Goal: Transaction & Acquisition: Register for event/course

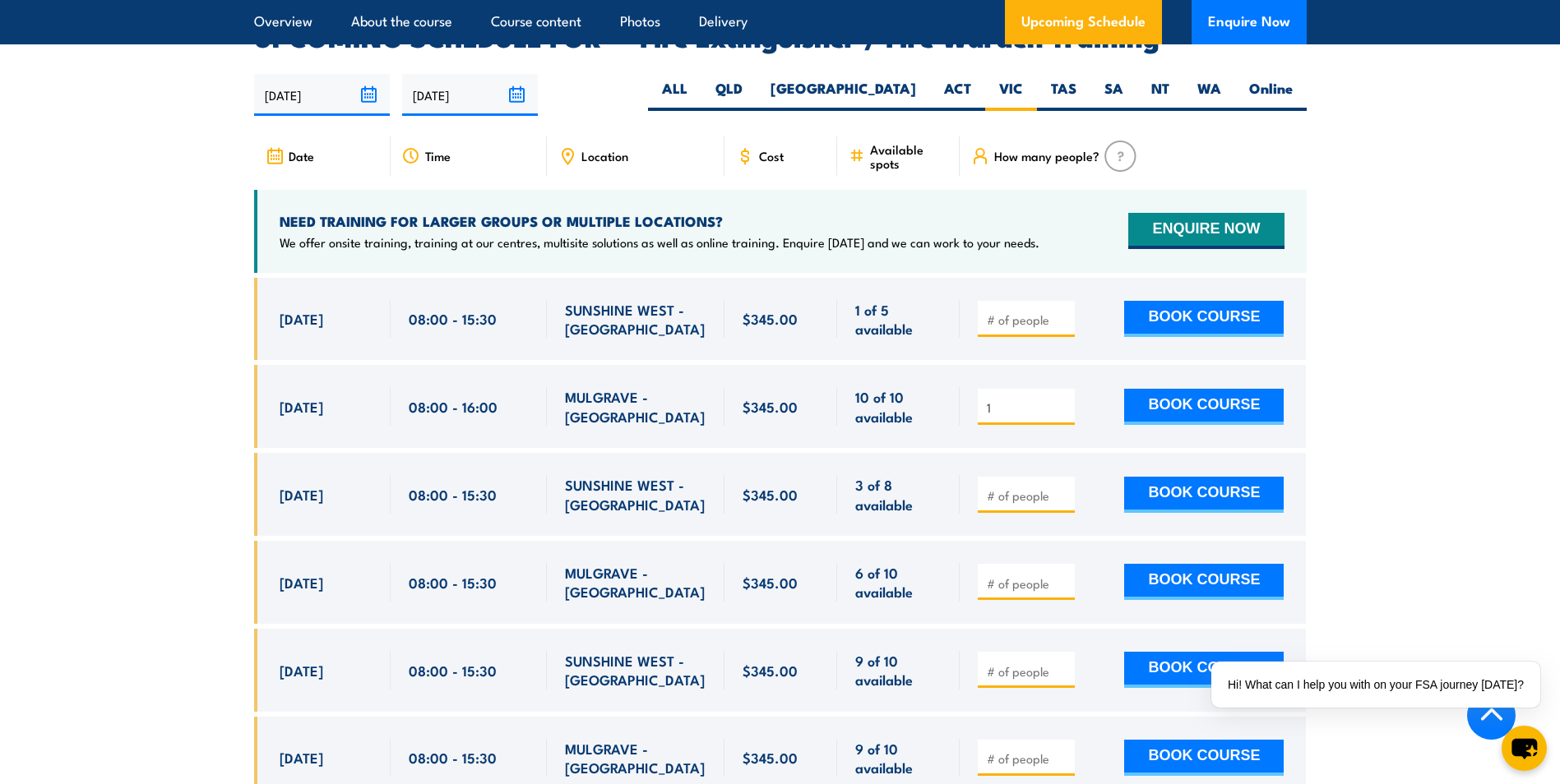
type input "1"
click at [1064, 400] on input "1" at bounding box center [1028, 408] width 82 height 17
click at [1204, 389] on button "BOOK COURSE" at bounding box center [1205, 407] width 160 height 36
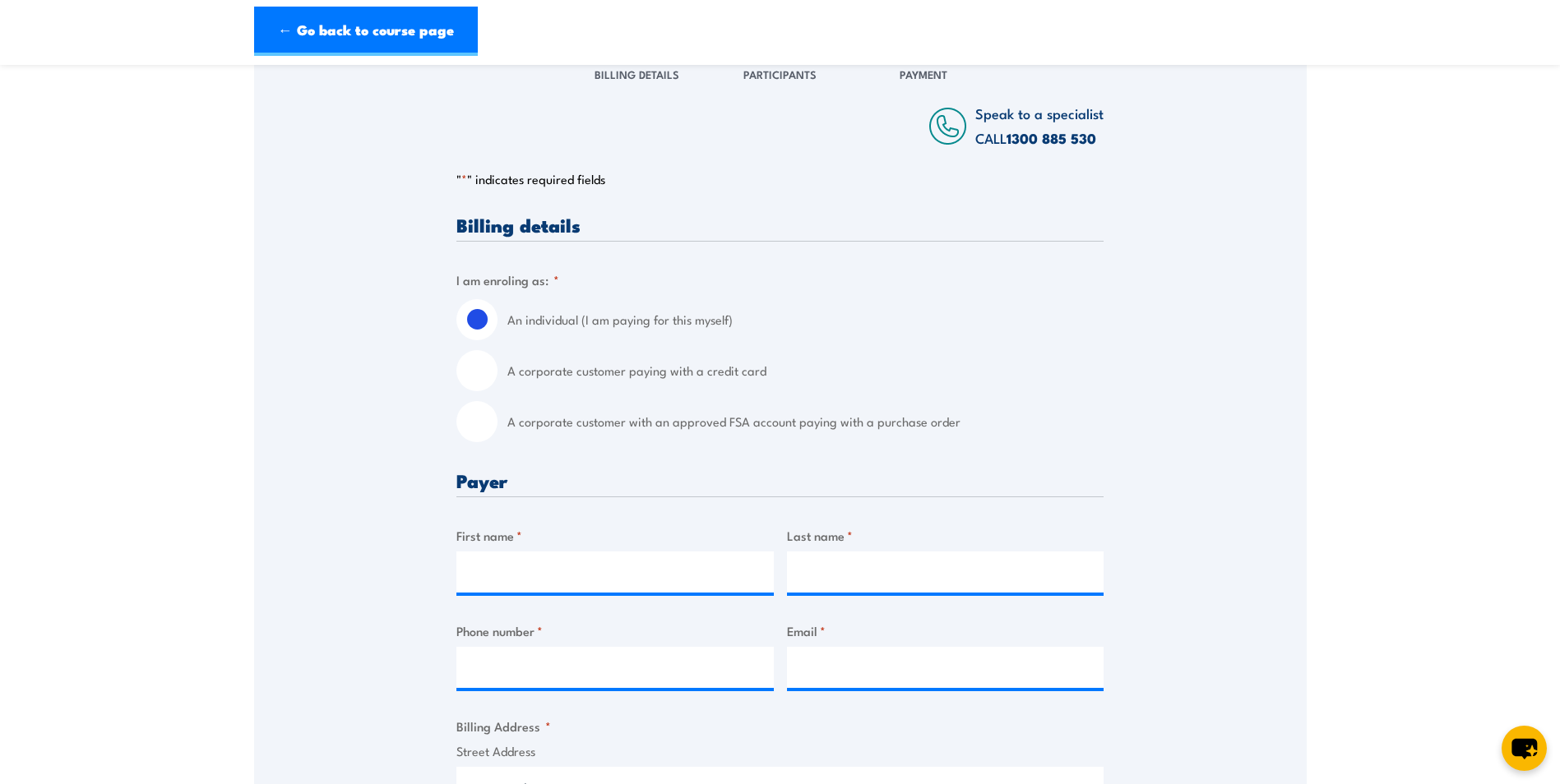
scroll to position [247, 0]
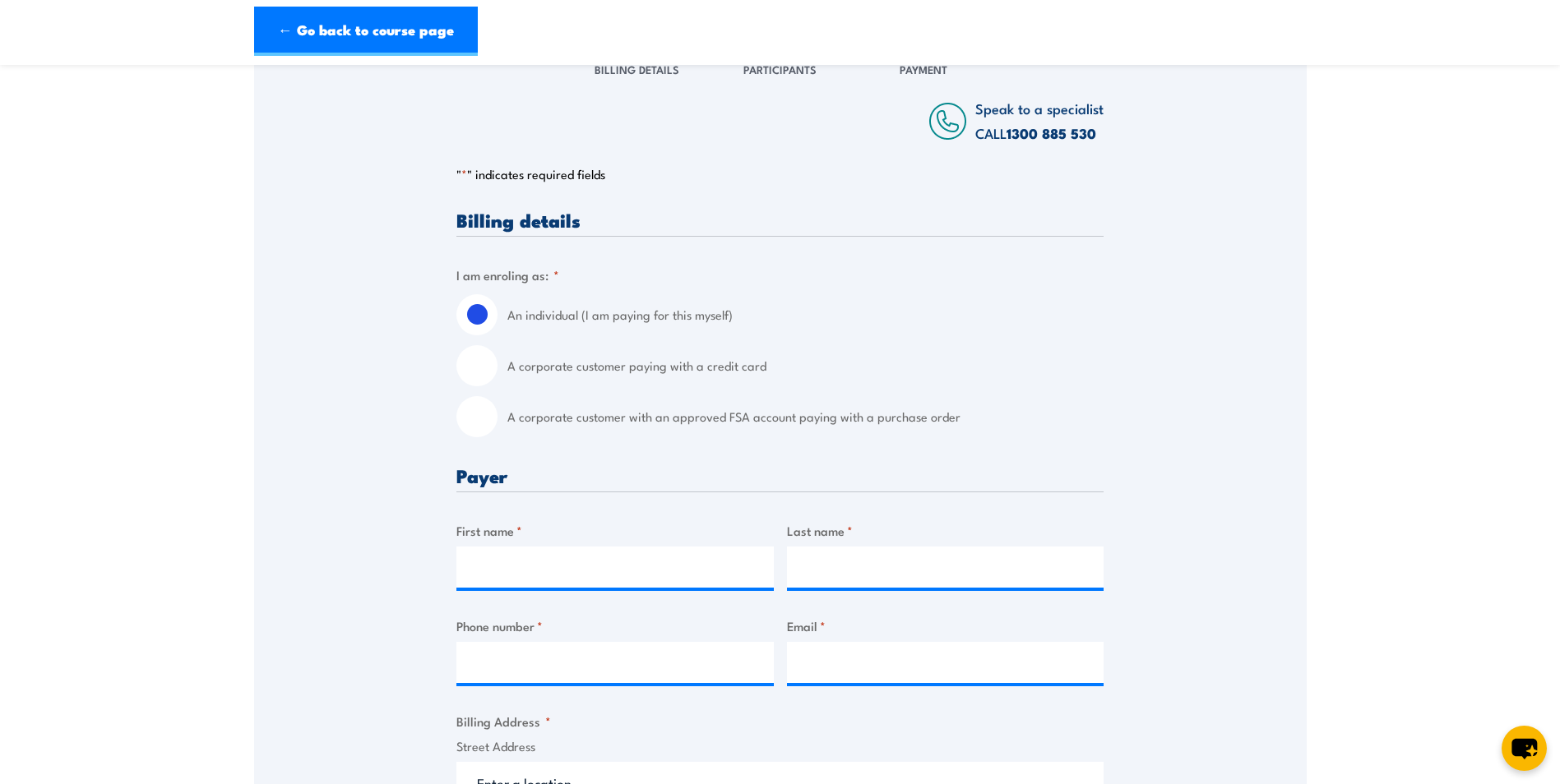
click at [468, 369] on input "A corporate customer paying with a credit card" at bounding box center [477, 366] width 41 height 41
radio input "true"
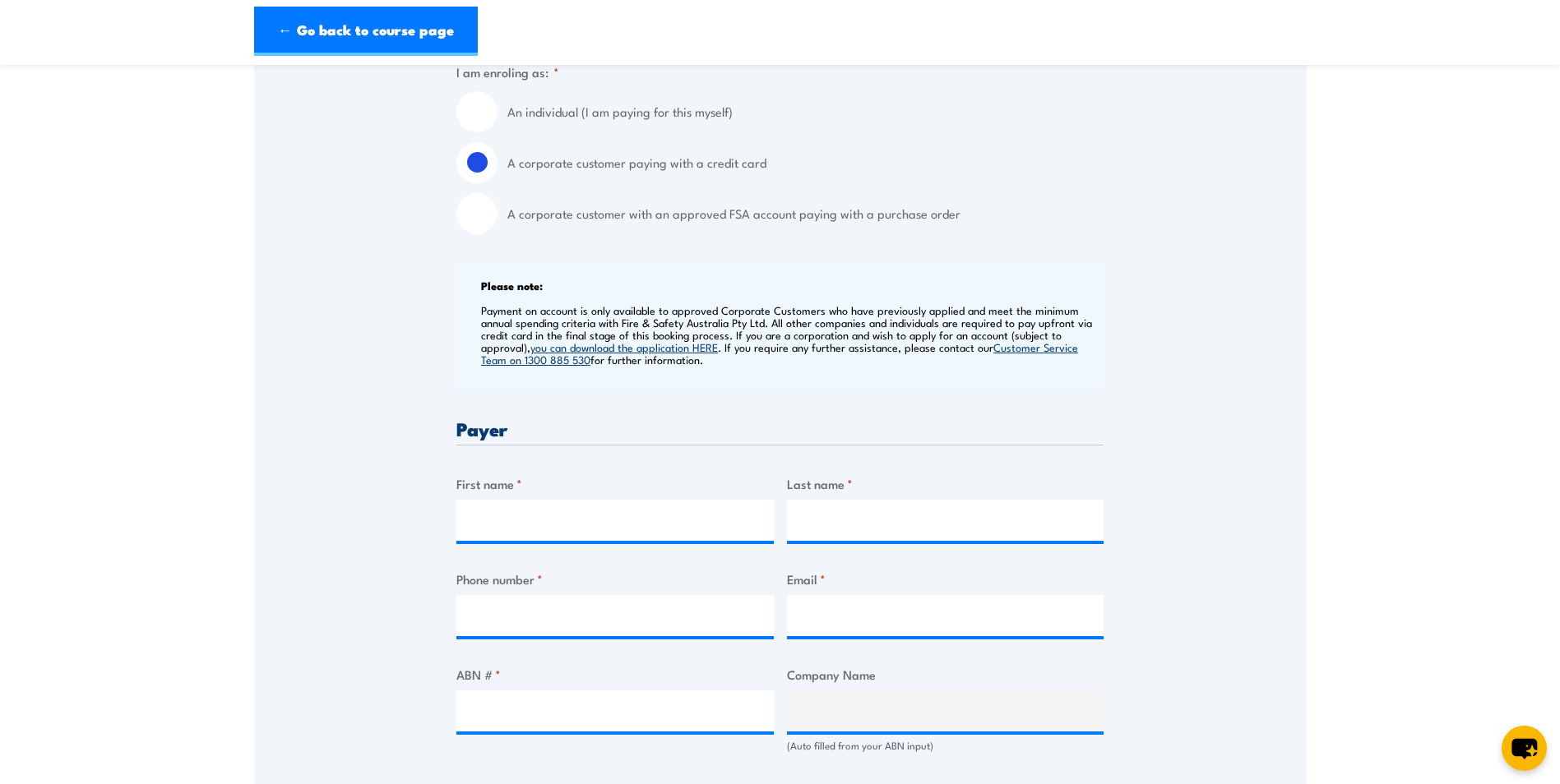
scroll to position [493, 0]
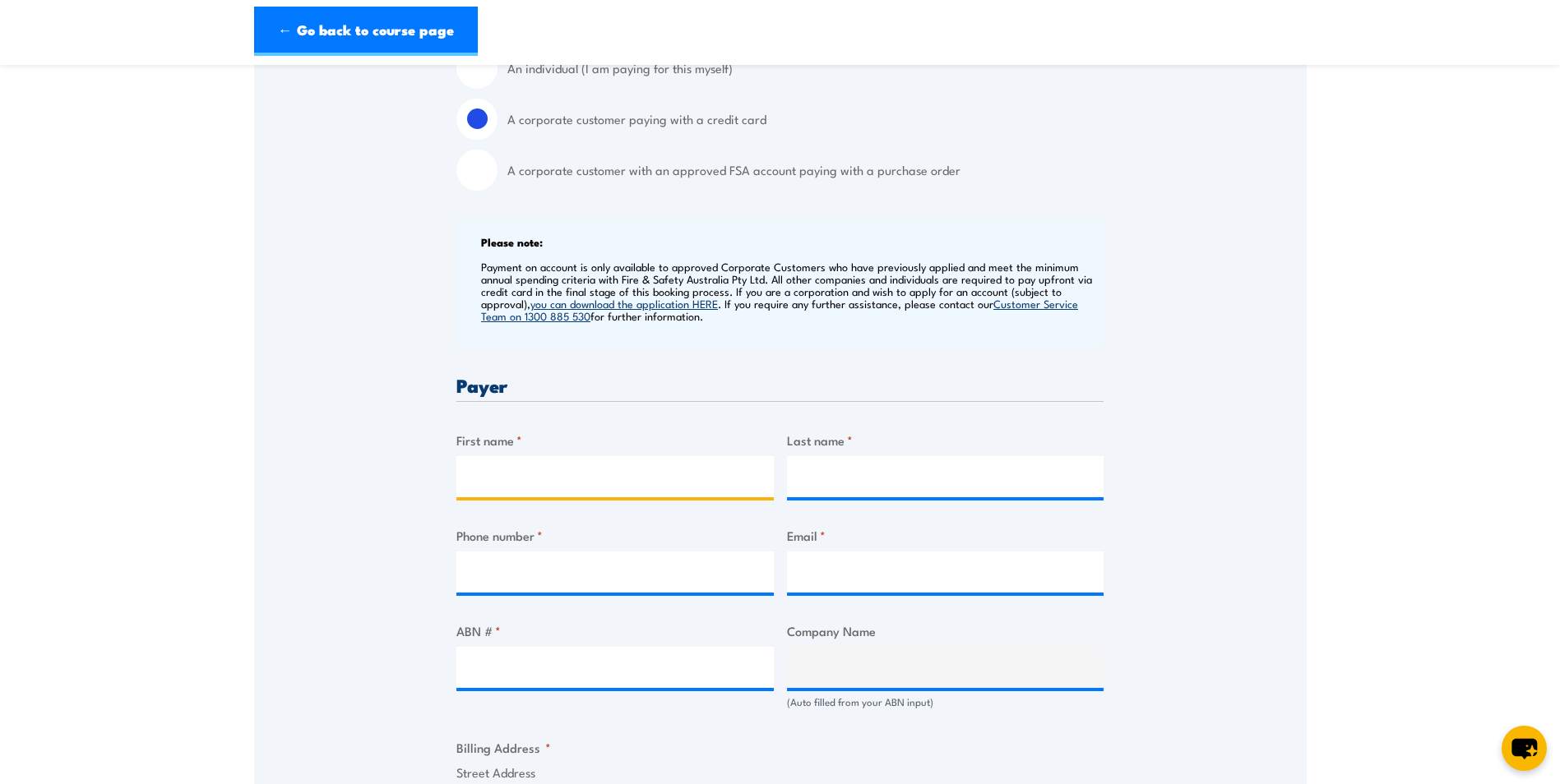
click at [594, 480] on input "First name *" at bounding box center [615, 477] width 317 height 41
type input "[PERSON_NAME]"
type input "0448444604"
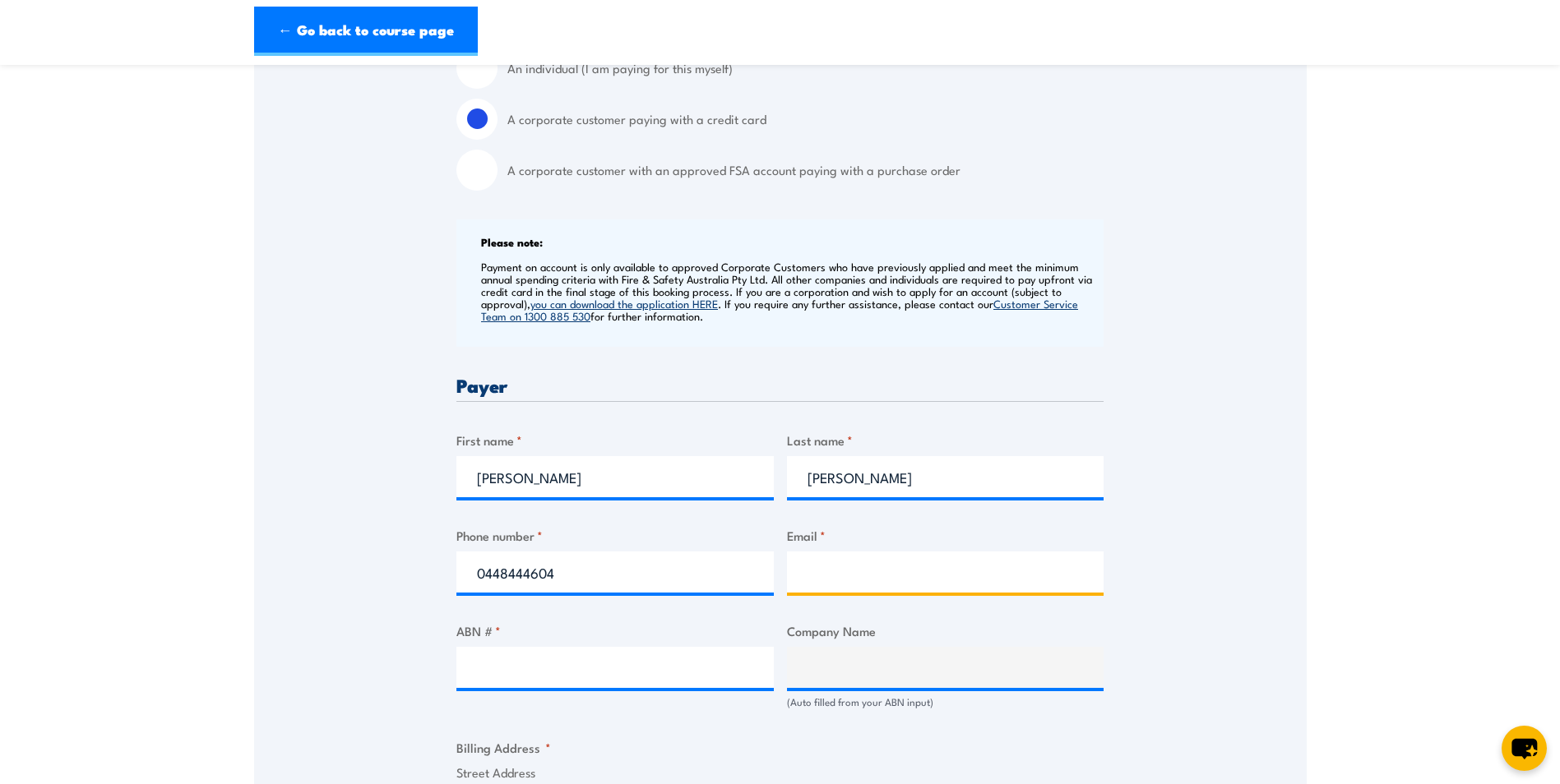
type input "[PERSON_NAME][EMAIL_ADDRESS][PERSON_NAME][DOMAIN_NAME]"
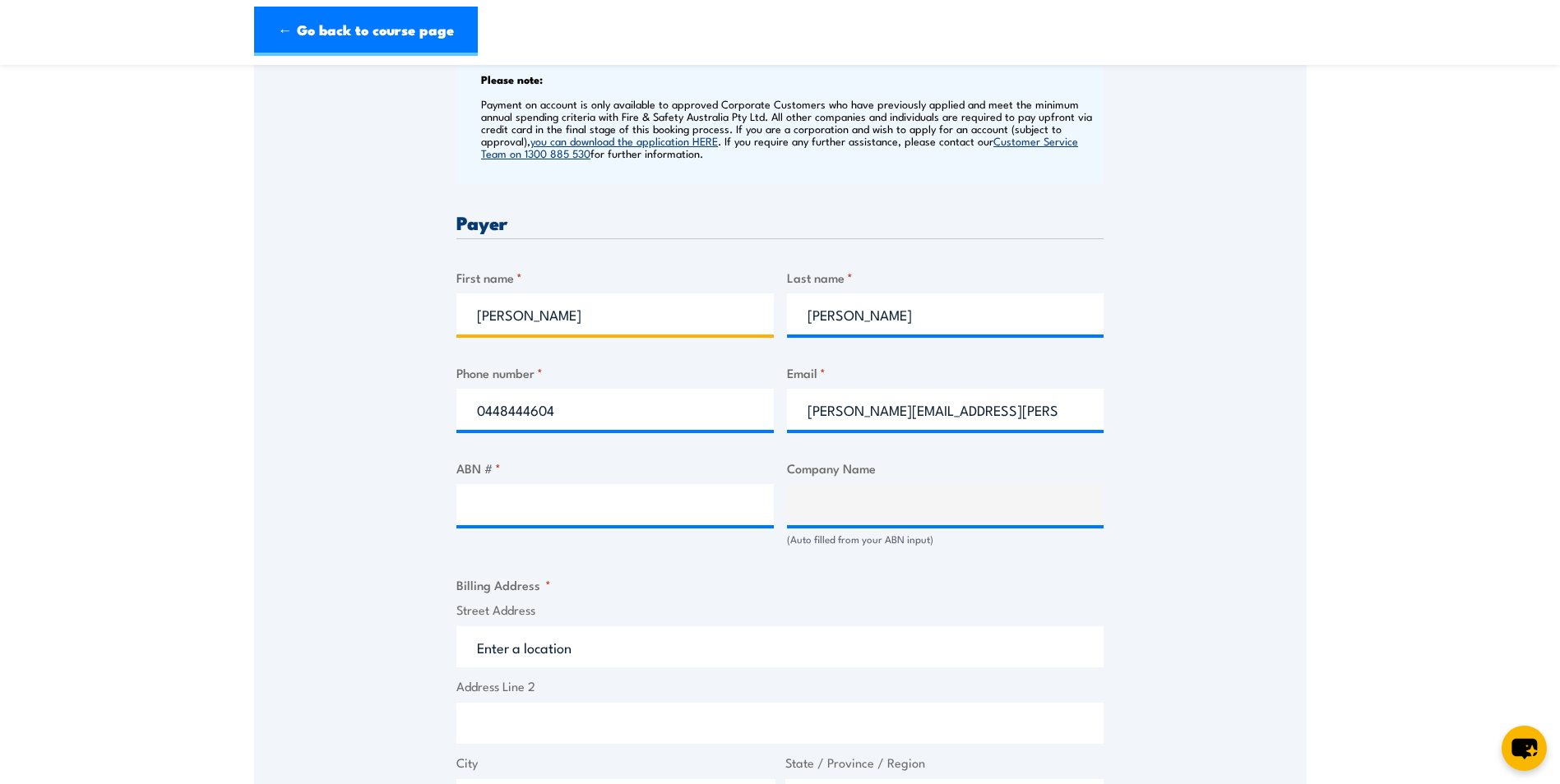
scroll to position [658, 0]
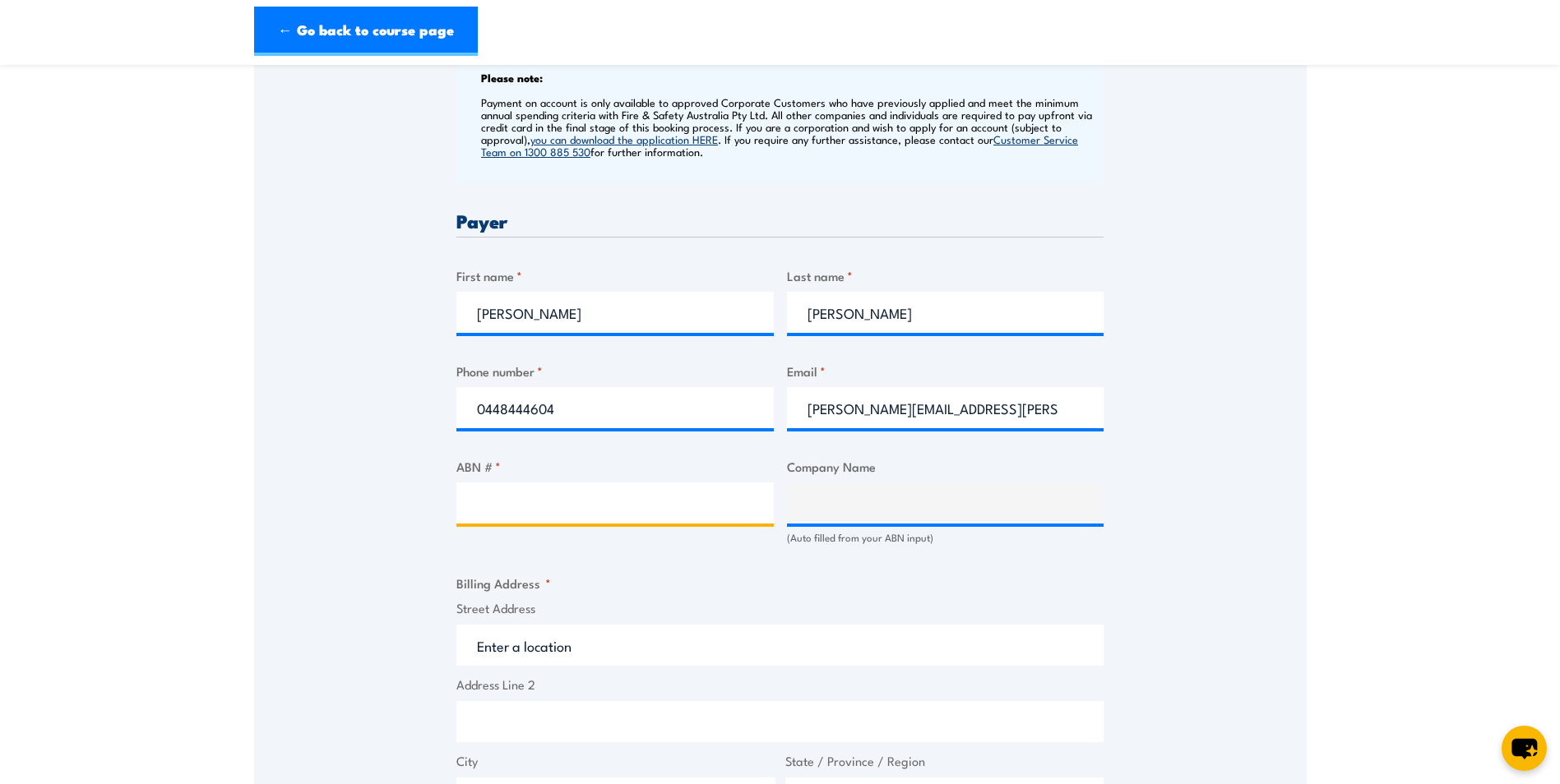
click at [549, 522] on input "ABN # *" at bounding box center [615, 503] width 317 height 41
paste input "92 620 898 400"
type input "92 620 898 400"
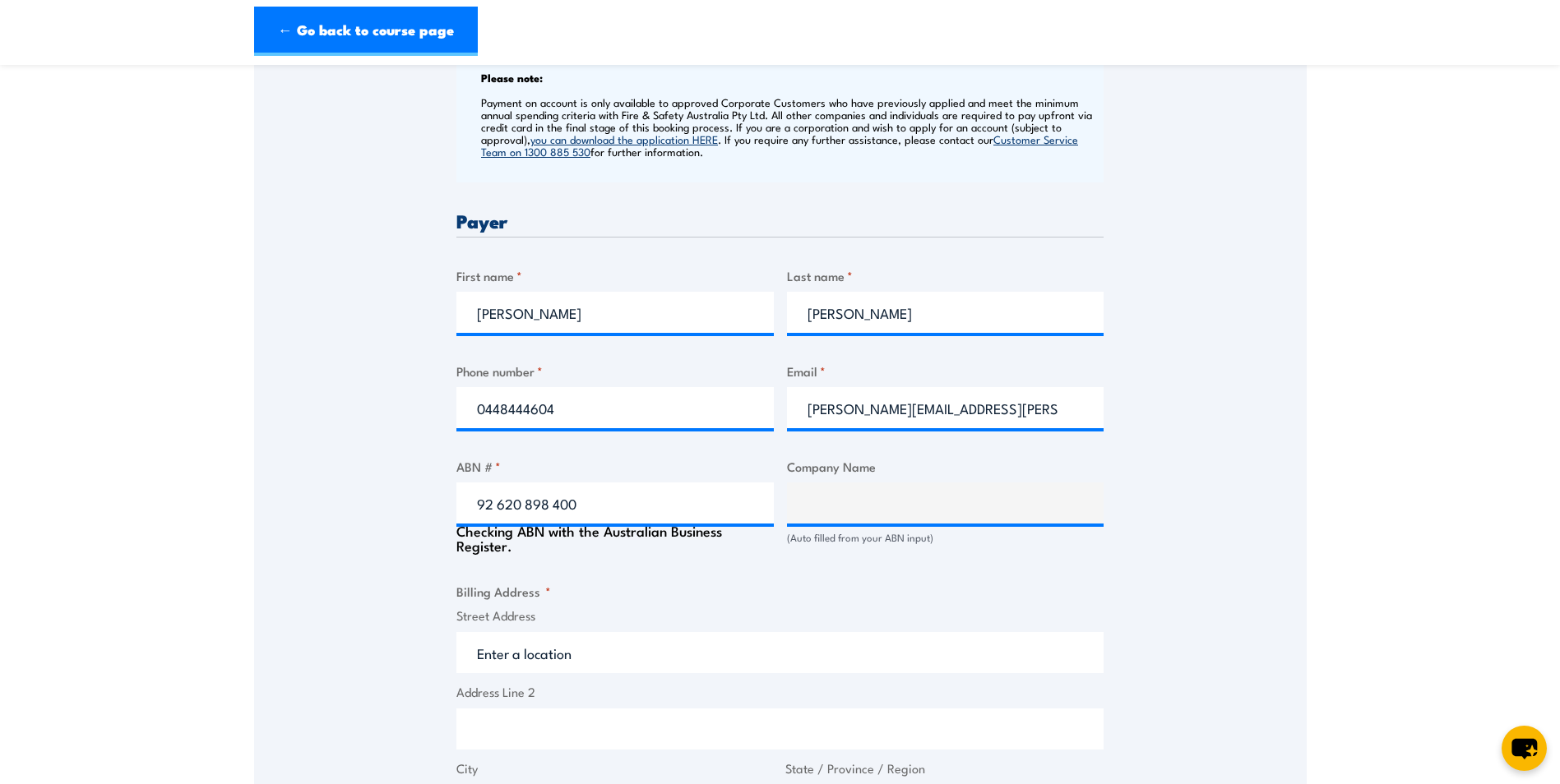
type input "SPEEDPANEL SYSTEMS PTY LTD"
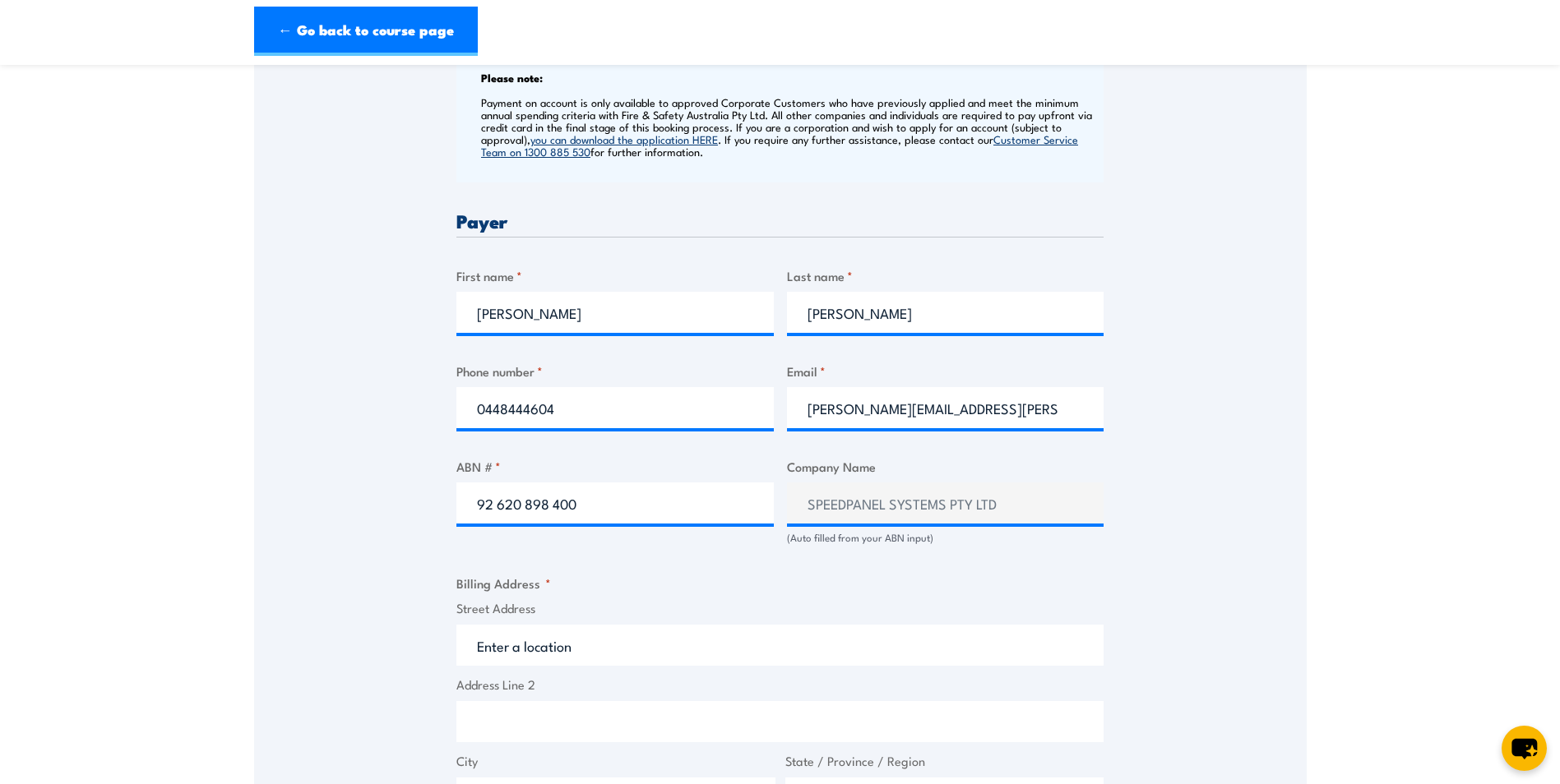
scroll to position [822, 0]
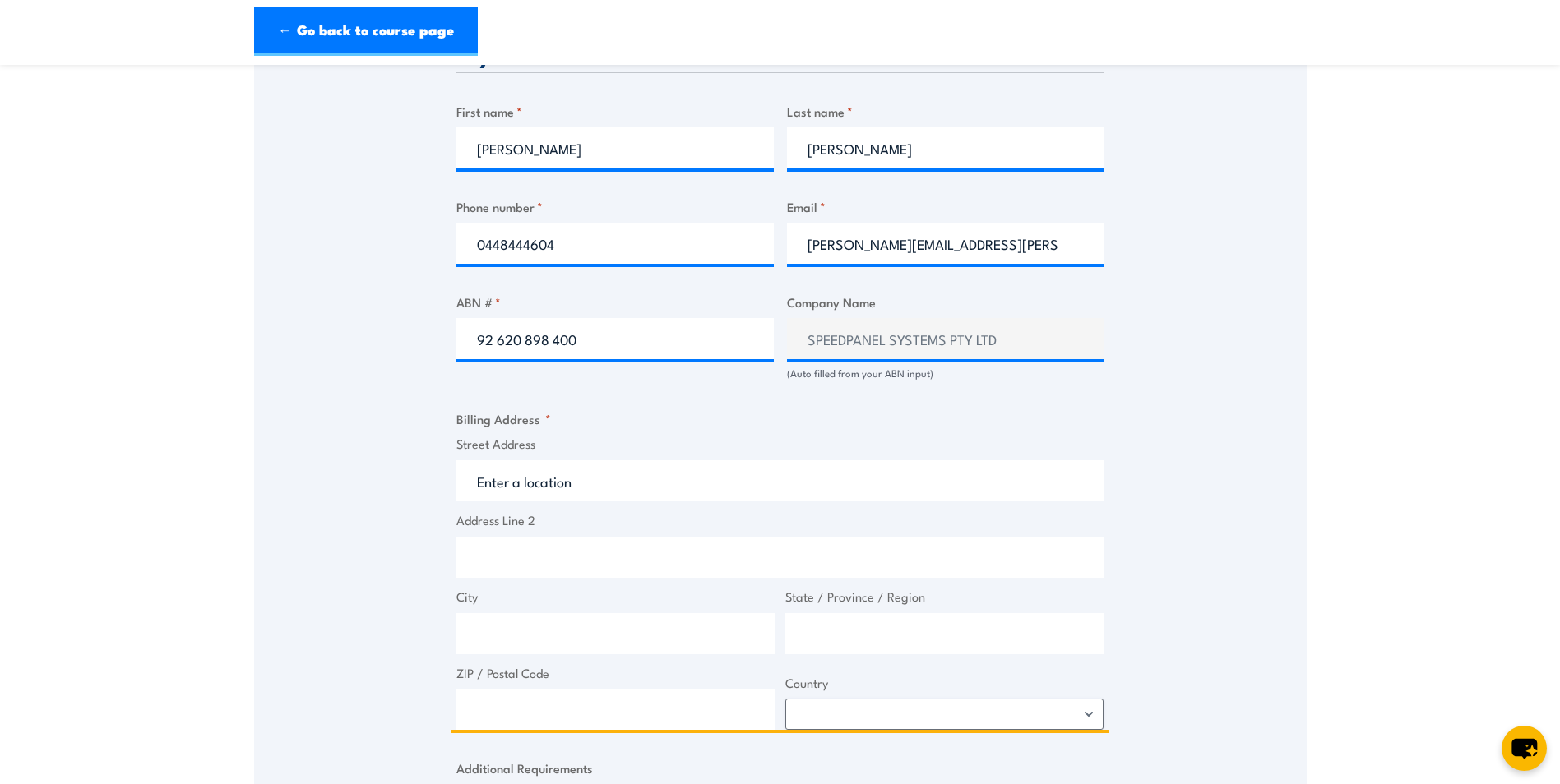
click at [591, 479] on input "Street Address" at bounding box center [780, 481] width 648 height 41
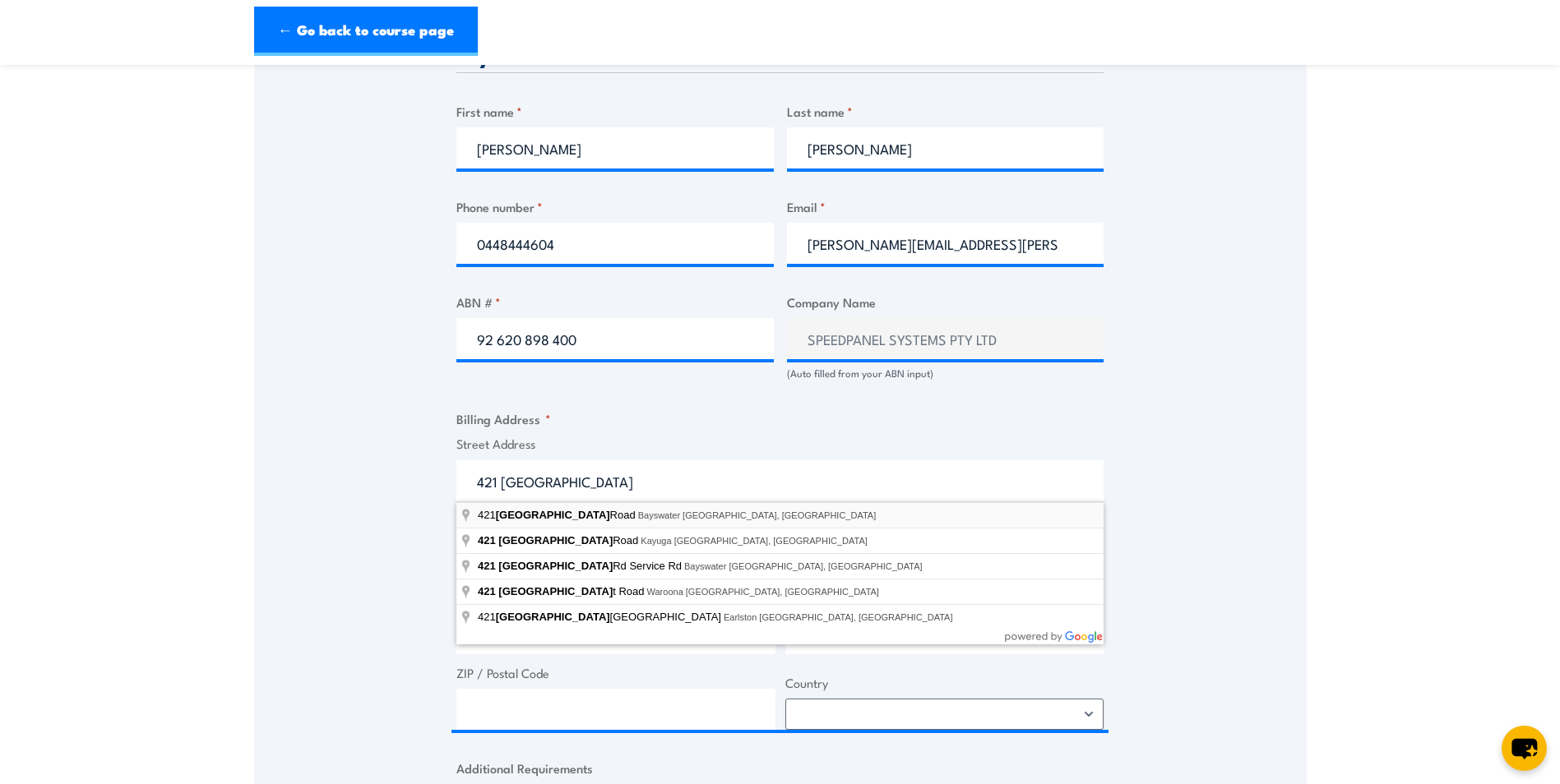
type input "[STREET_ADDRESS]"
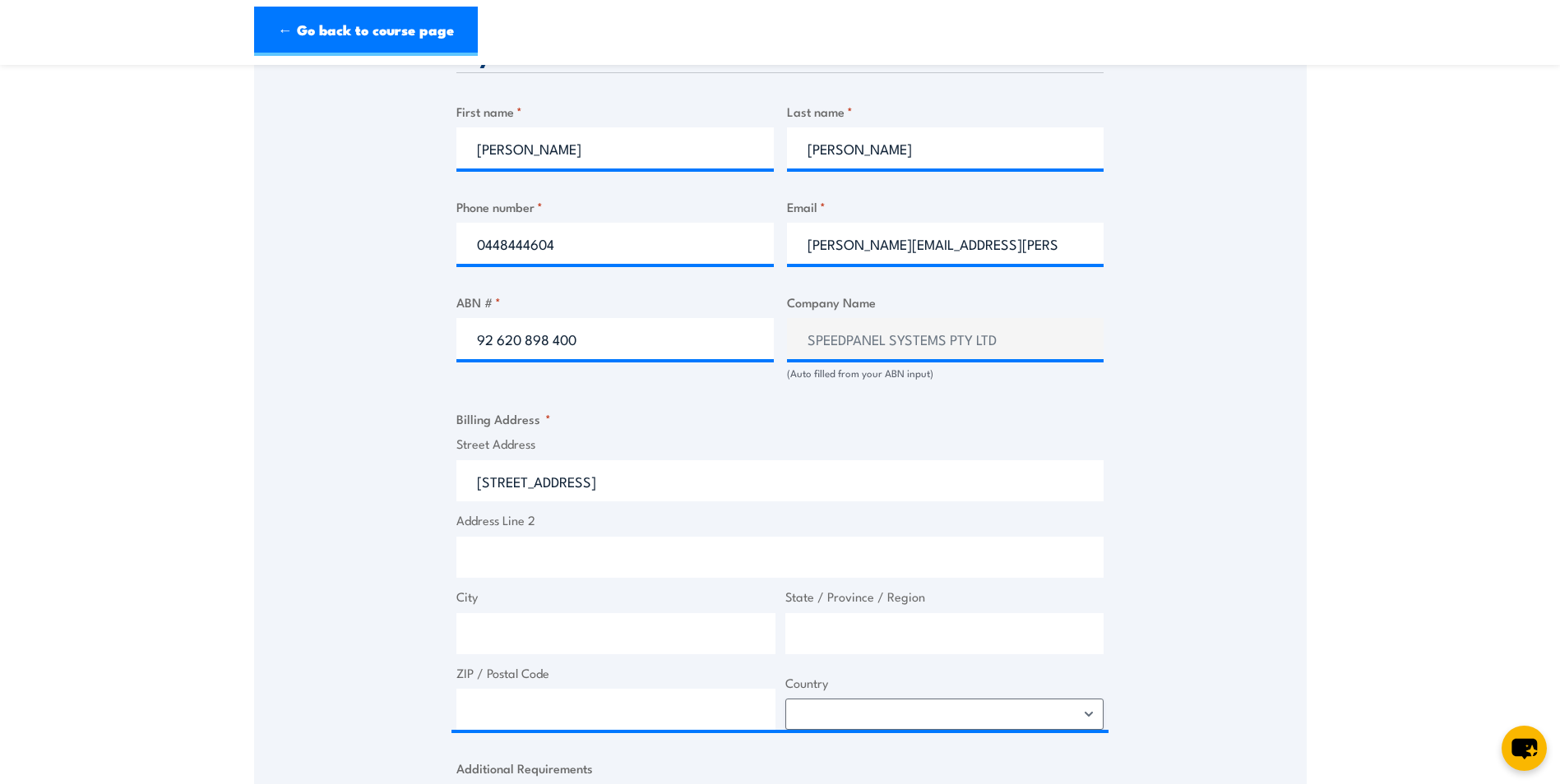
type input "Dorset Rd"
type input "Bayswater"
type input "Victoria"
type input "3153"
select select "[GEOGRAPHIC_DATA]"
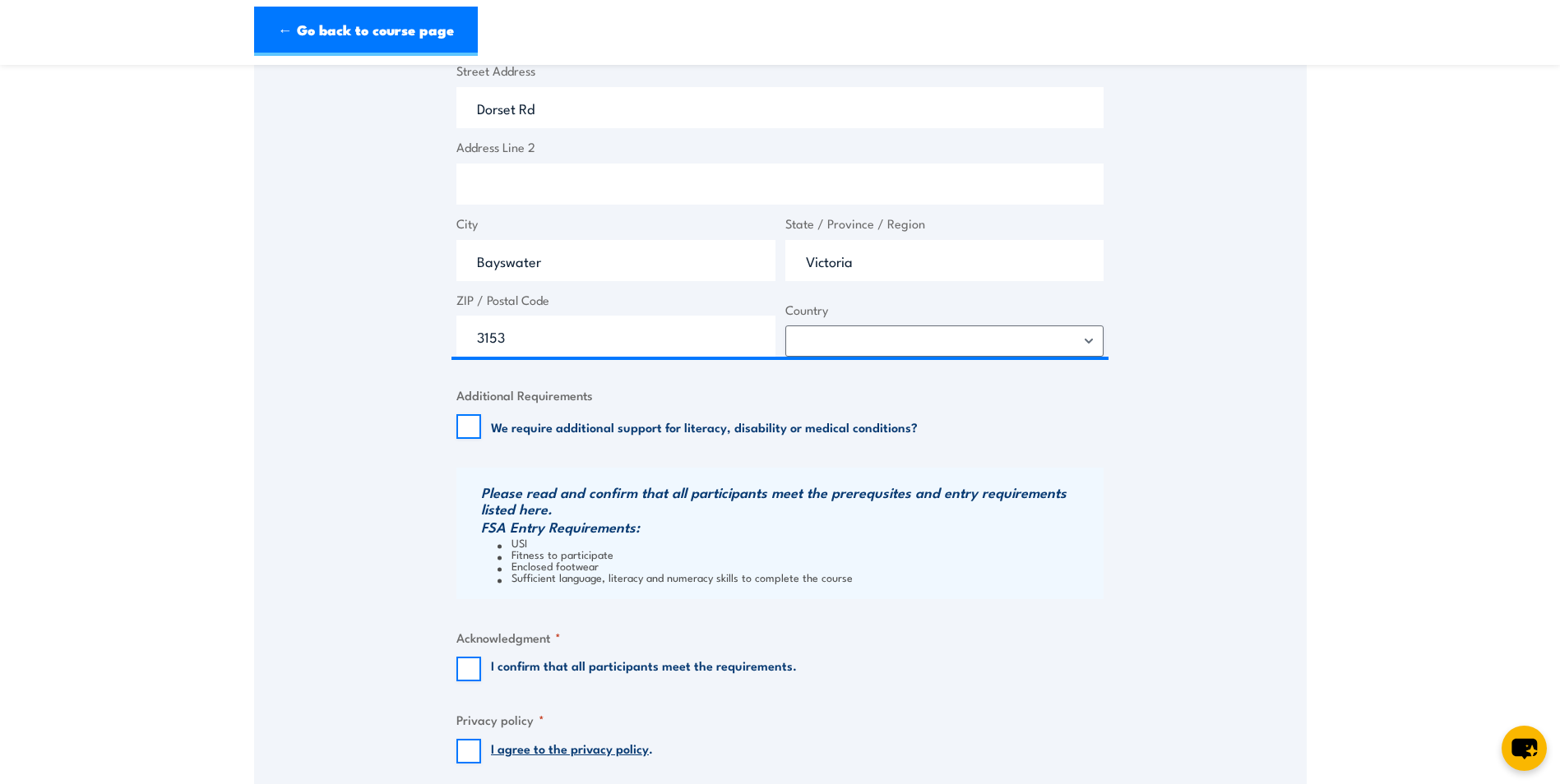
scroll to position [1234, 0]
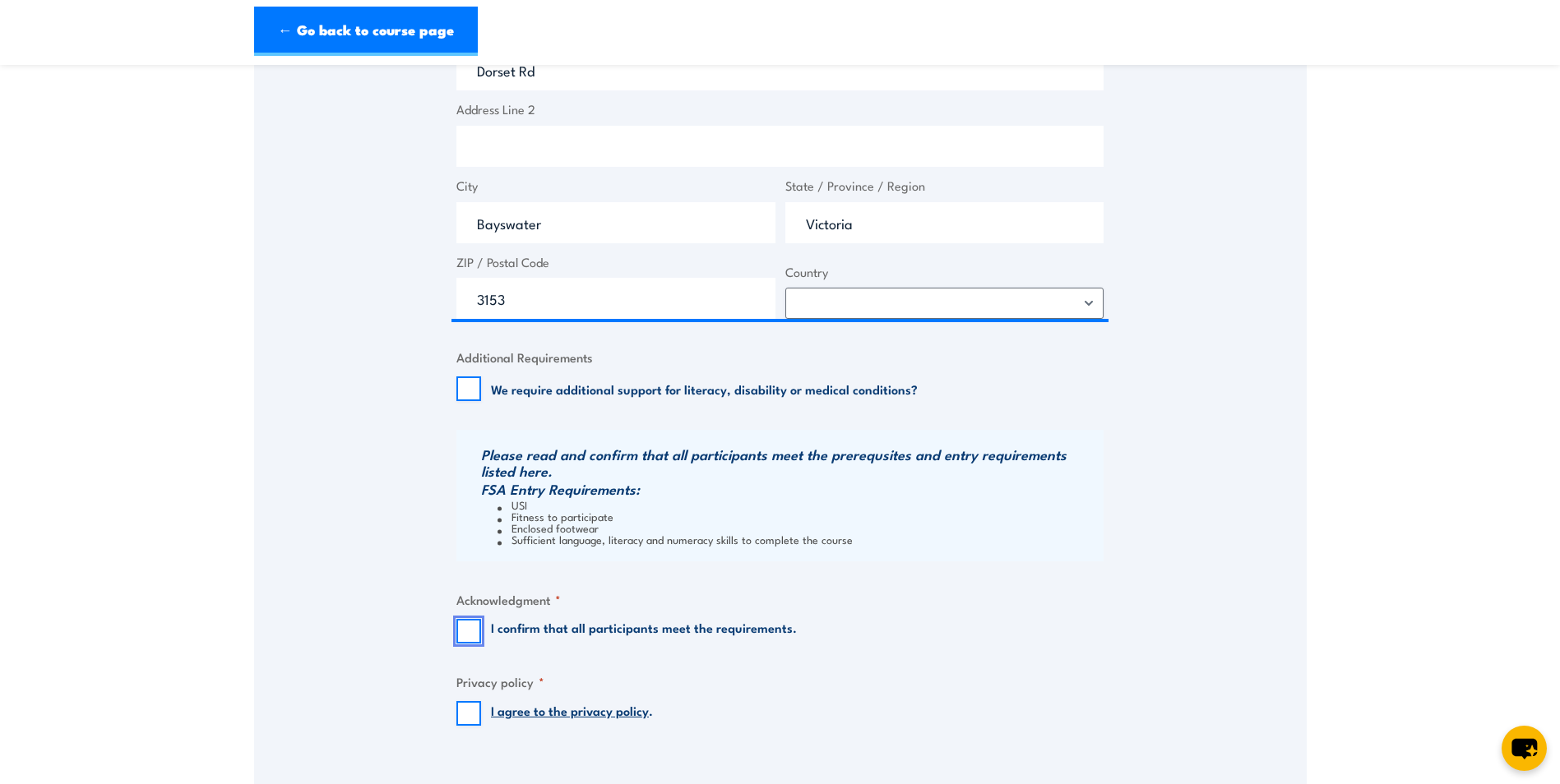
click at [471, 629] on input "I confirm that all participants meet the requirements." at bounding box center [468, 631] width 24 height 24
checkbox input "true"
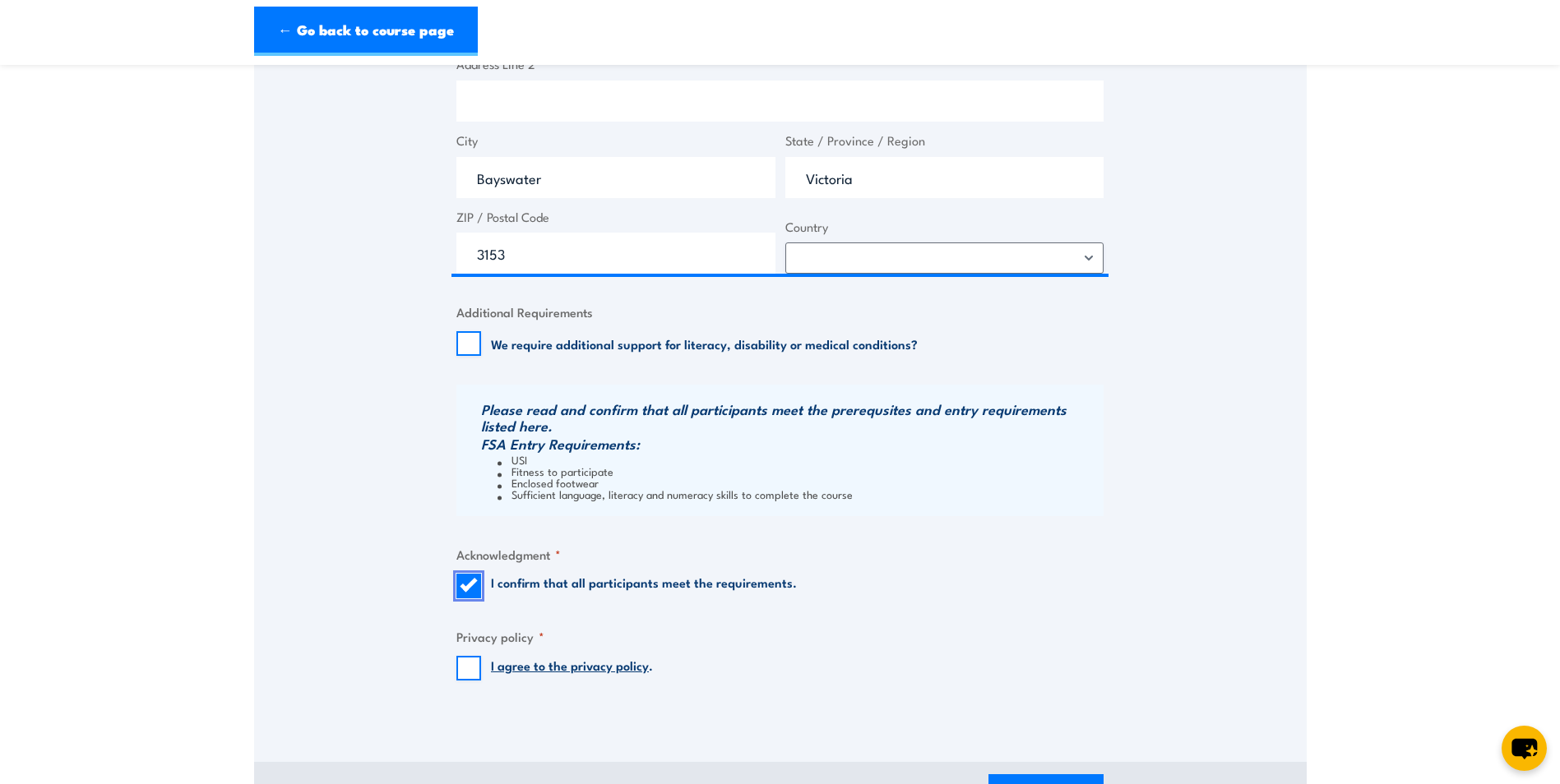
scroll to position [1315, 0]
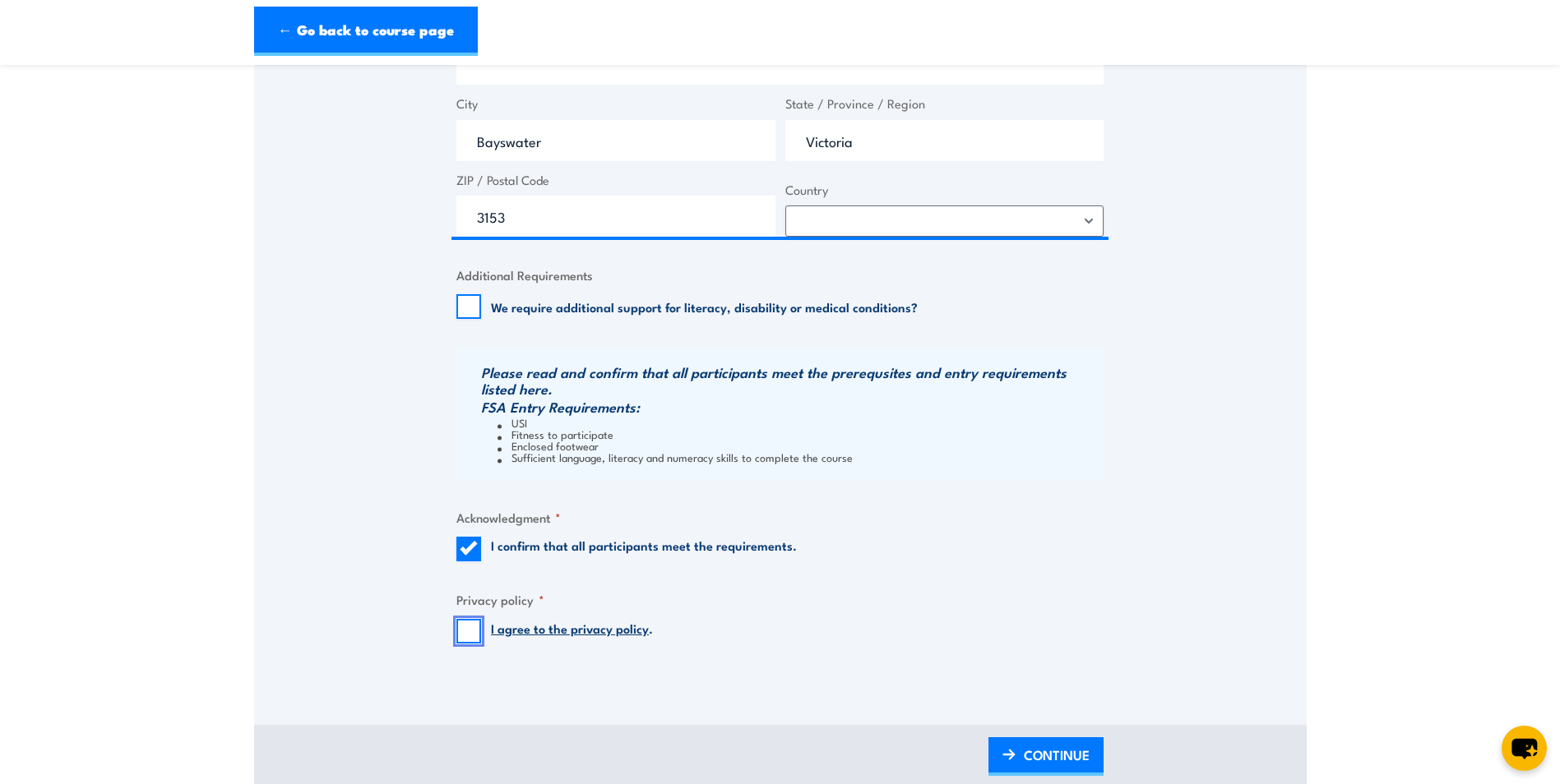
click at [470, 640] on input "I agree to the privacy policy ." at bounding box center [468, 631] width 24 height 24
checkbox input "true"
click at [1026, 750] on span "CONTINUE" at bounding box center [1057, 755] width 65 height 44
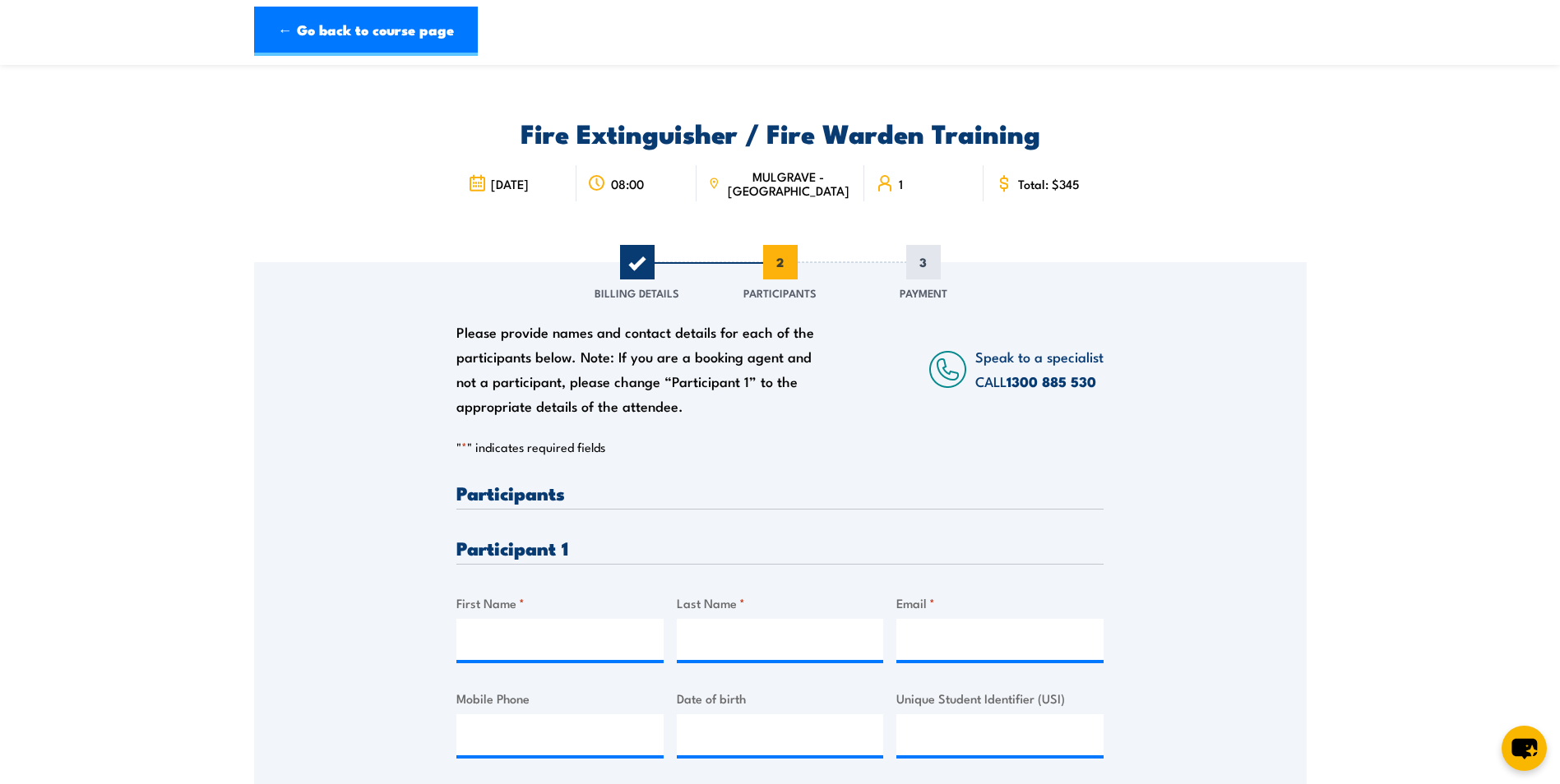
scroll to position [0, 0]
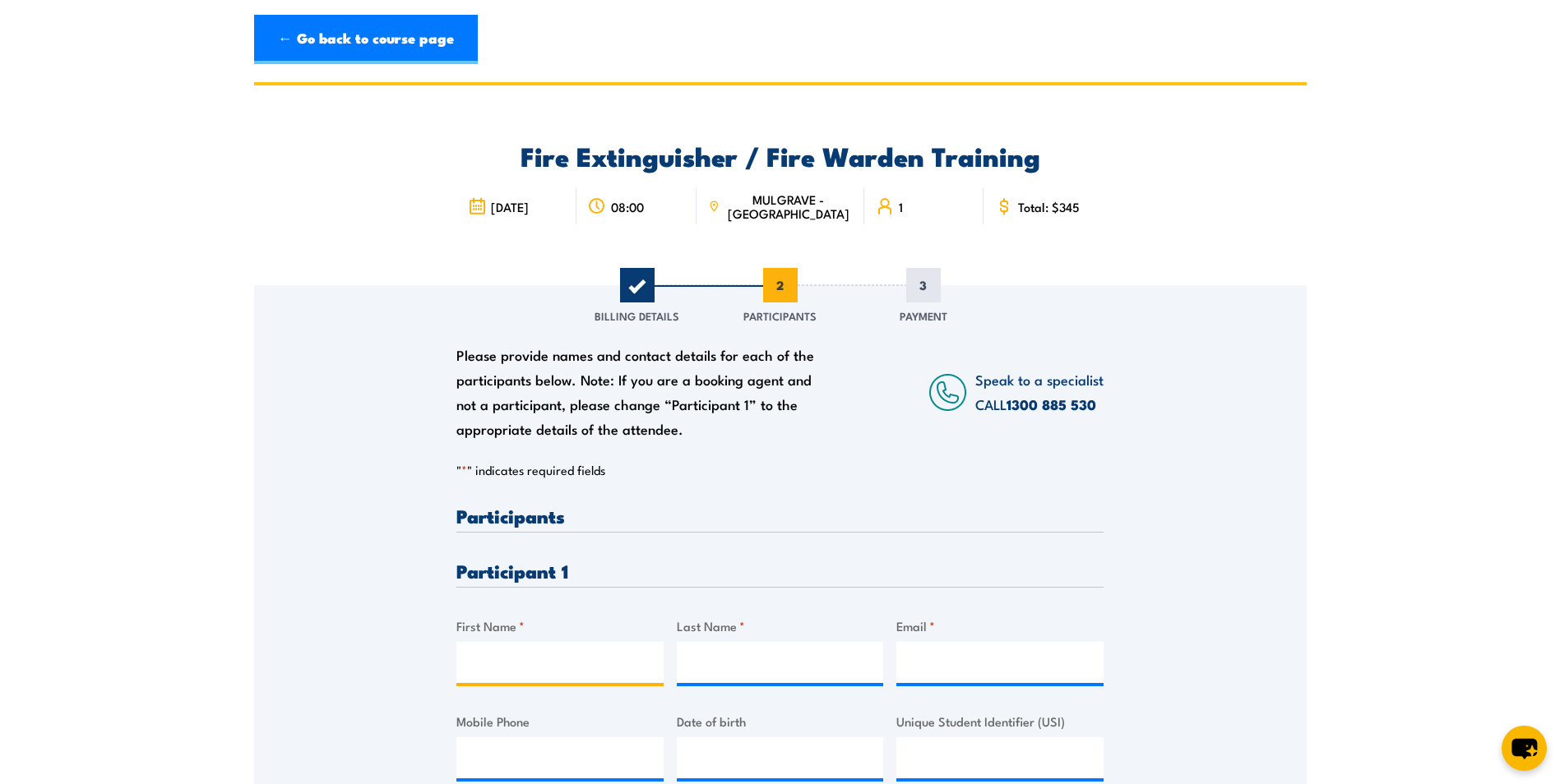
click at [523, 650] on input "First Name *" at bounding box center [560, 663] width 207 height 41
type input "[PERSON_NAME]"
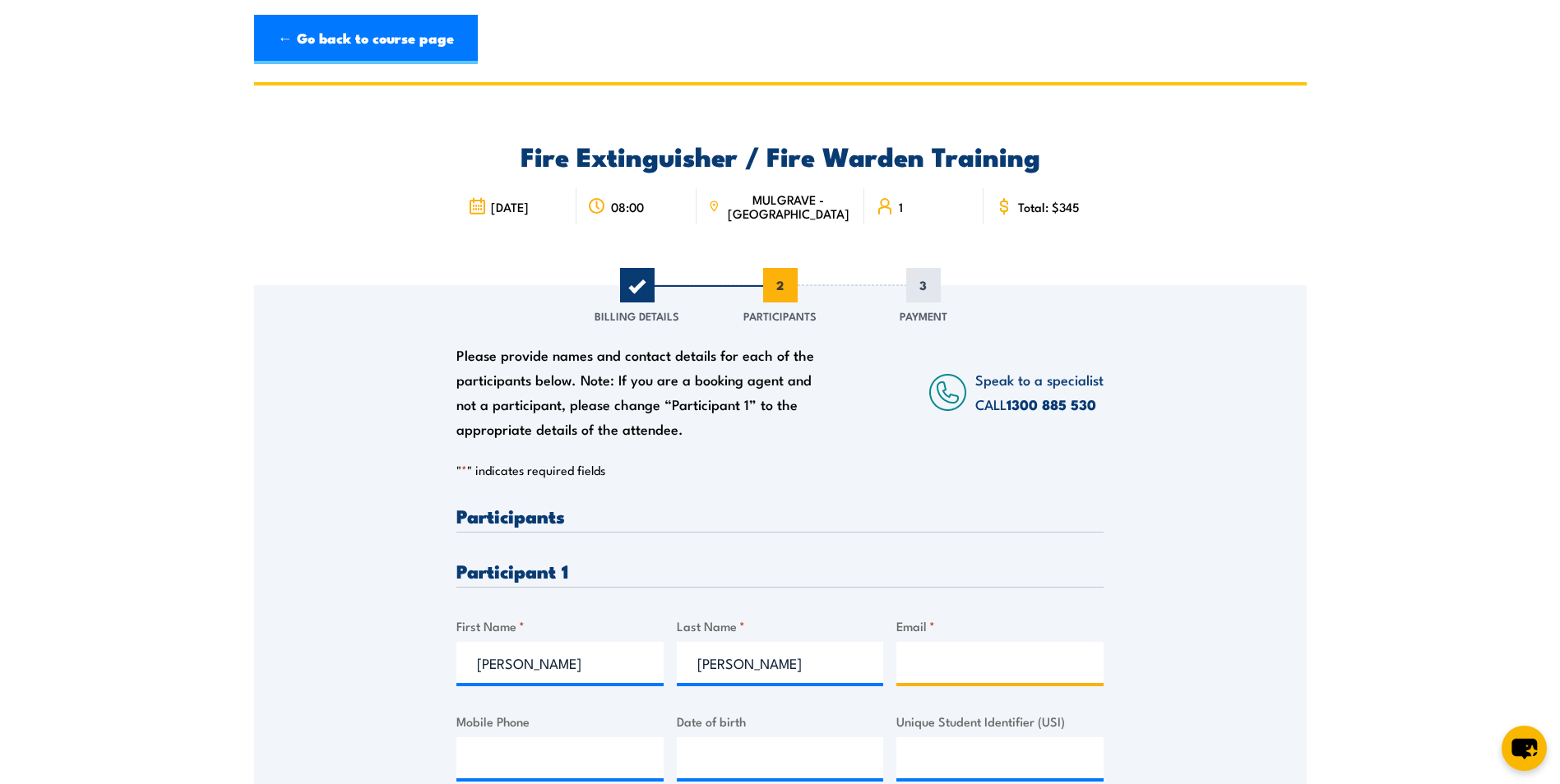
click at [931, 670] on input "Email *" at bounding box center [1000, 663] width 207 height 41
paste input "mailto:[PERSON_NAME][EMAIL_ADDRESS][PERSON_NAME][DOMAIN_NAME]"
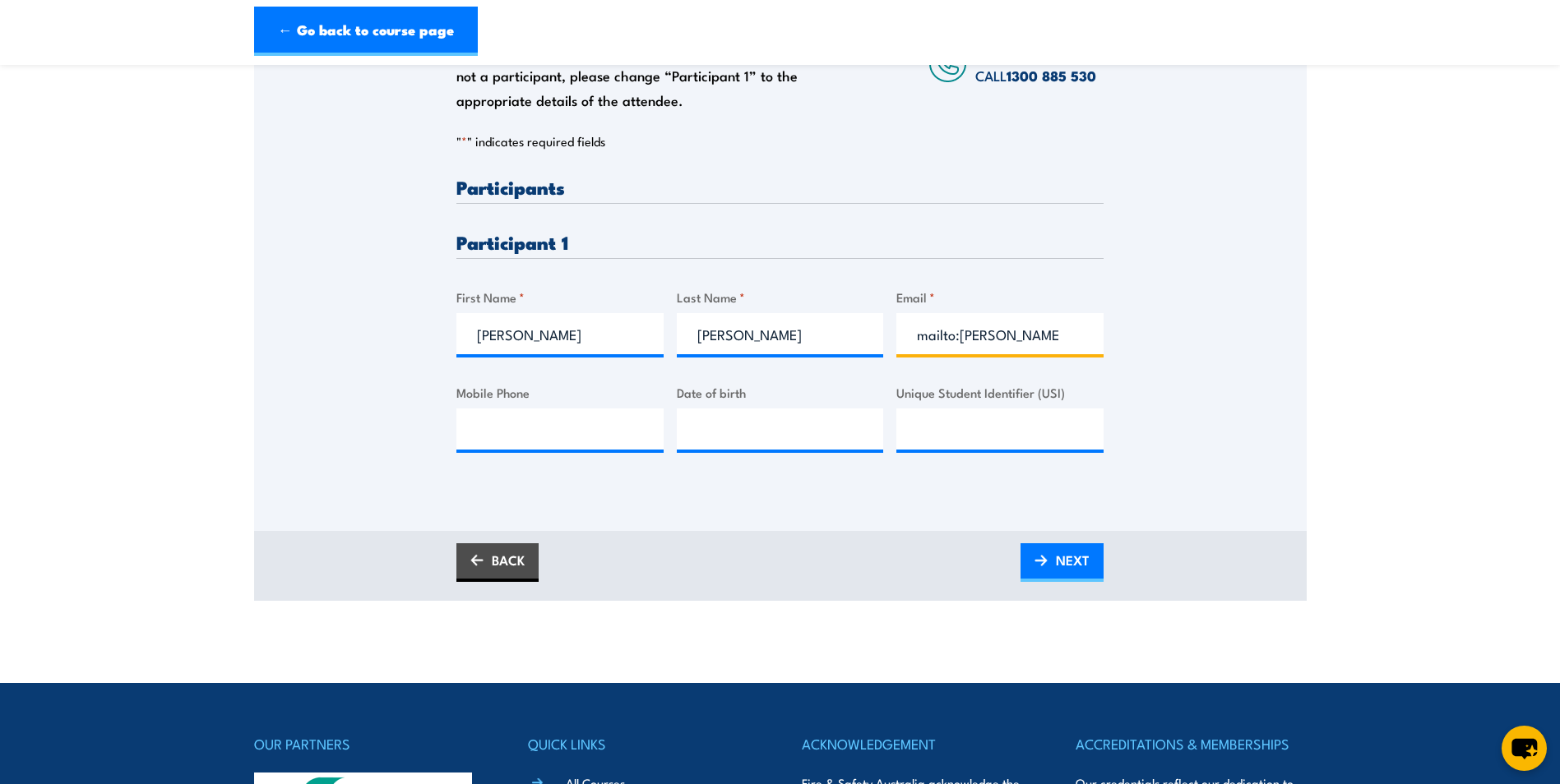
drag, startPoint x: 1036, startPoint y: 337, endPoint x: 768, endPoint y: 348, distance: 268.2
click at [768, 348] on div "Please provide names and contact details for each of the participants below. No…" at bounding box center [780, 328] width 648 height 301
drag, startPoint x: 962, startPoint y: 333, endPoint x: 868, endPoint y: 343, distance: 94.5
click at [868, 343] on div "Please provide names and contact details for each of the participants below. No…" at bounding box center [780, 328] width 648 height 301
type input "[PERSON_NAME][EMAIL_ADDRESS][PERSON_NAME][DOMAIN_NAME]"
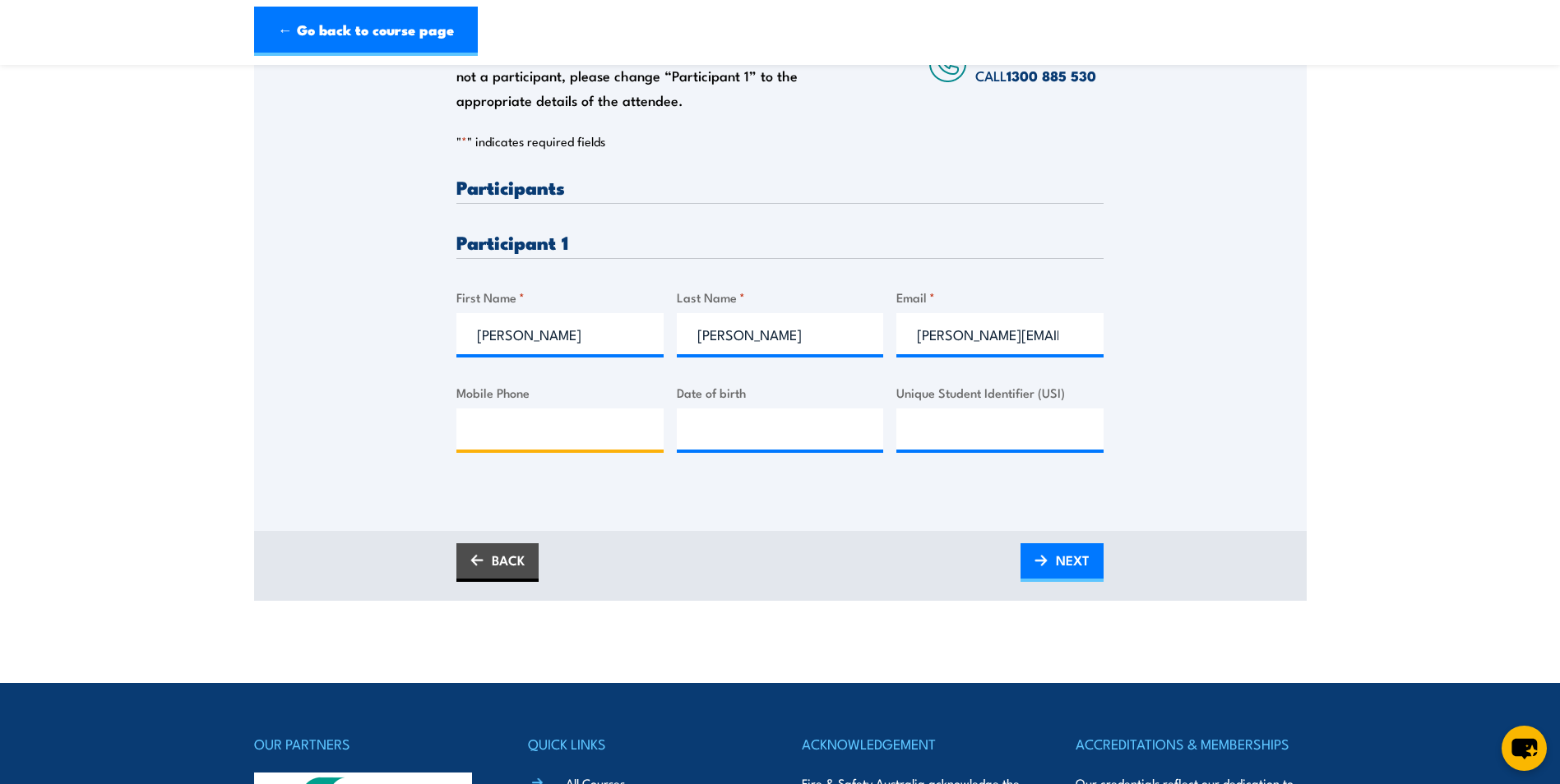
click at [513, 443] on input "Mobile Phone" at bounding box center [560, 429] width 207 height 41
type input "0429 562 287"
click at [947, 441] on input "Unique Student Identifier (USI)" at bounding box center [1000, 429] width 207 height 41
paste input "U566DASR3N"
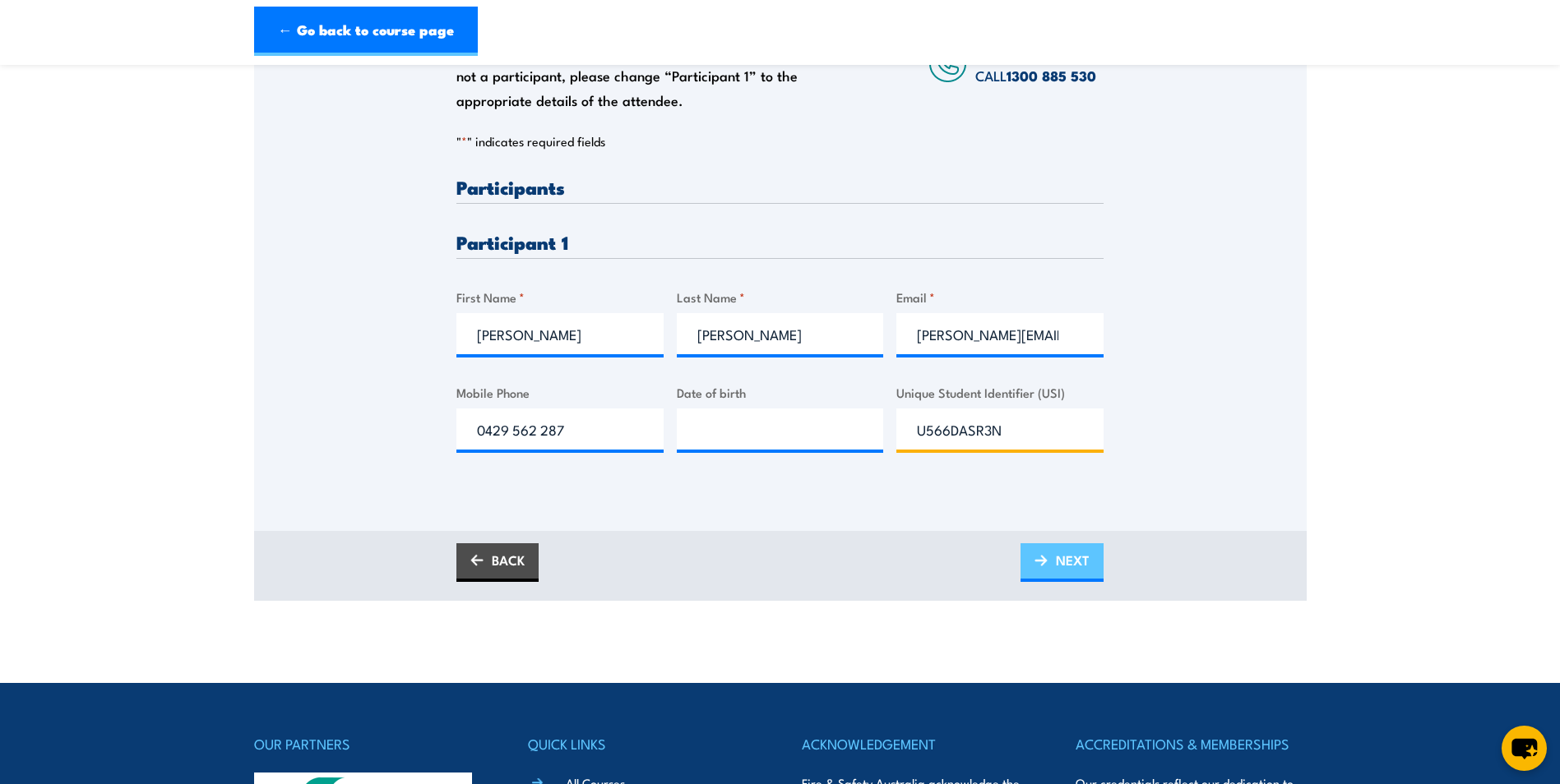
type input "U566DASR3N"
click at [1068, 560] on span "NEXT" at bounding box center [1073, 560] width 34 height 44
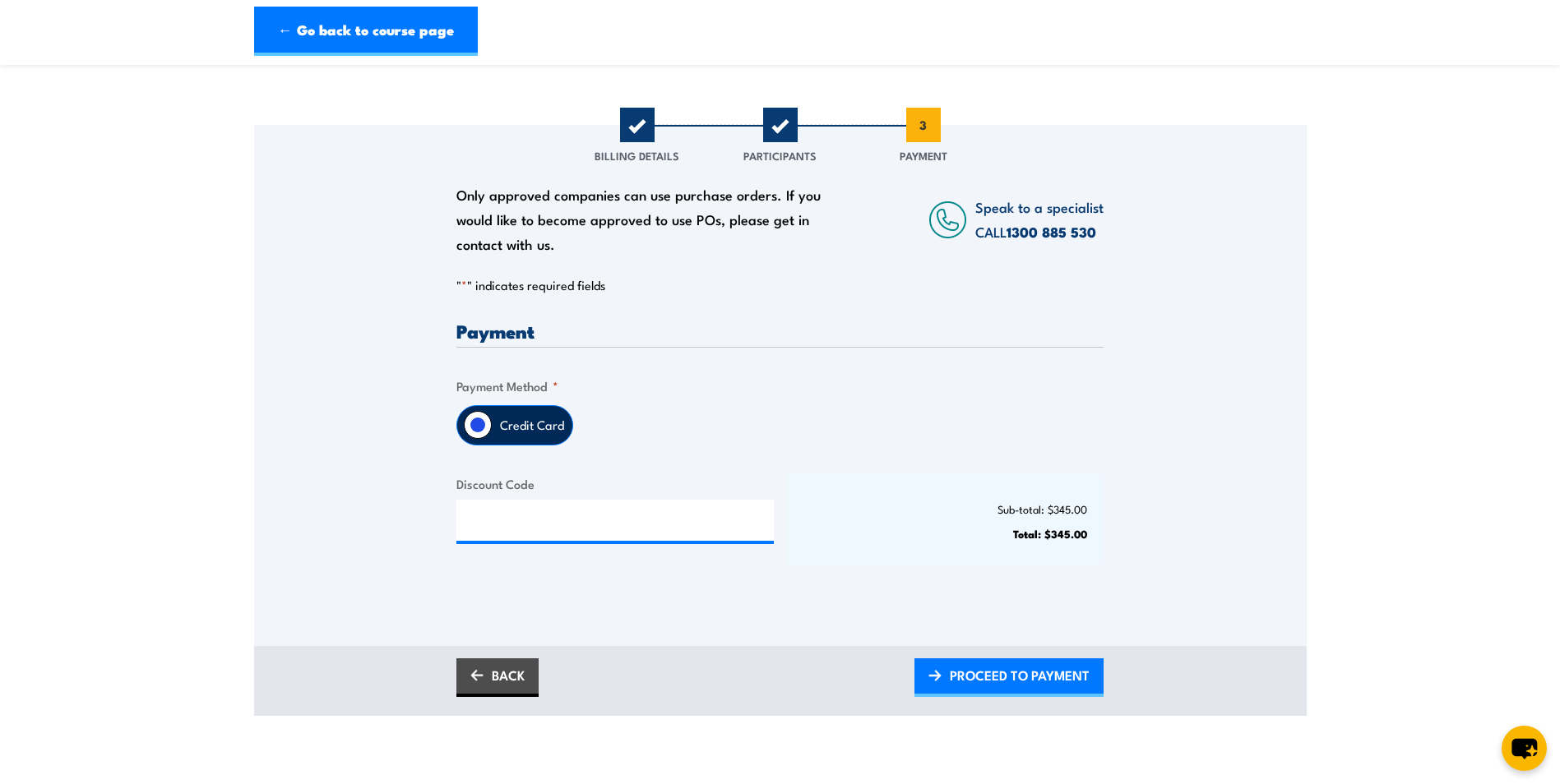
scroll to position [165, 0]
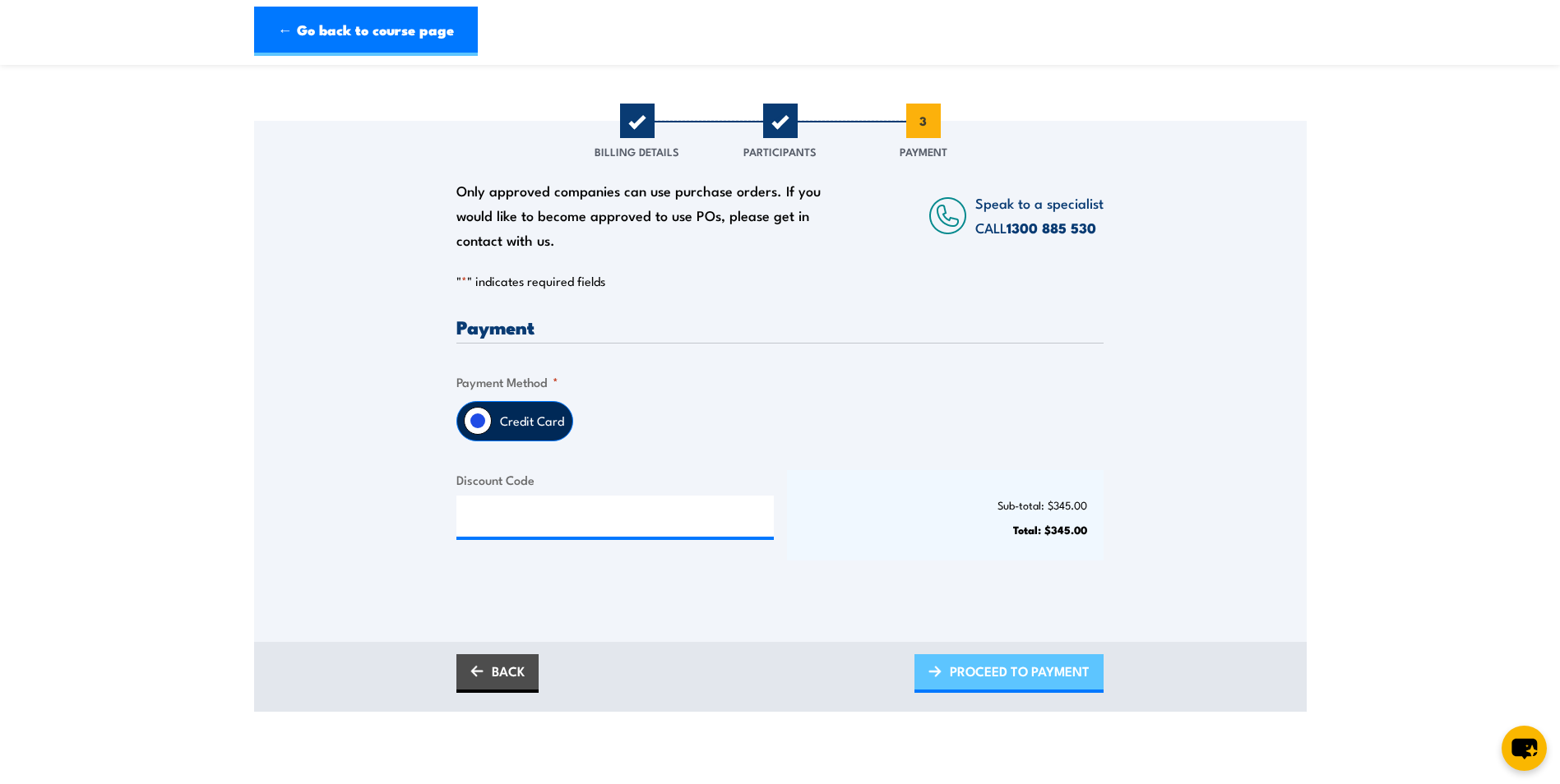
click at [1004, 667] on span "PROCEED TO PAYMENT" at bounding box center [1020, 671] width 140 height 44
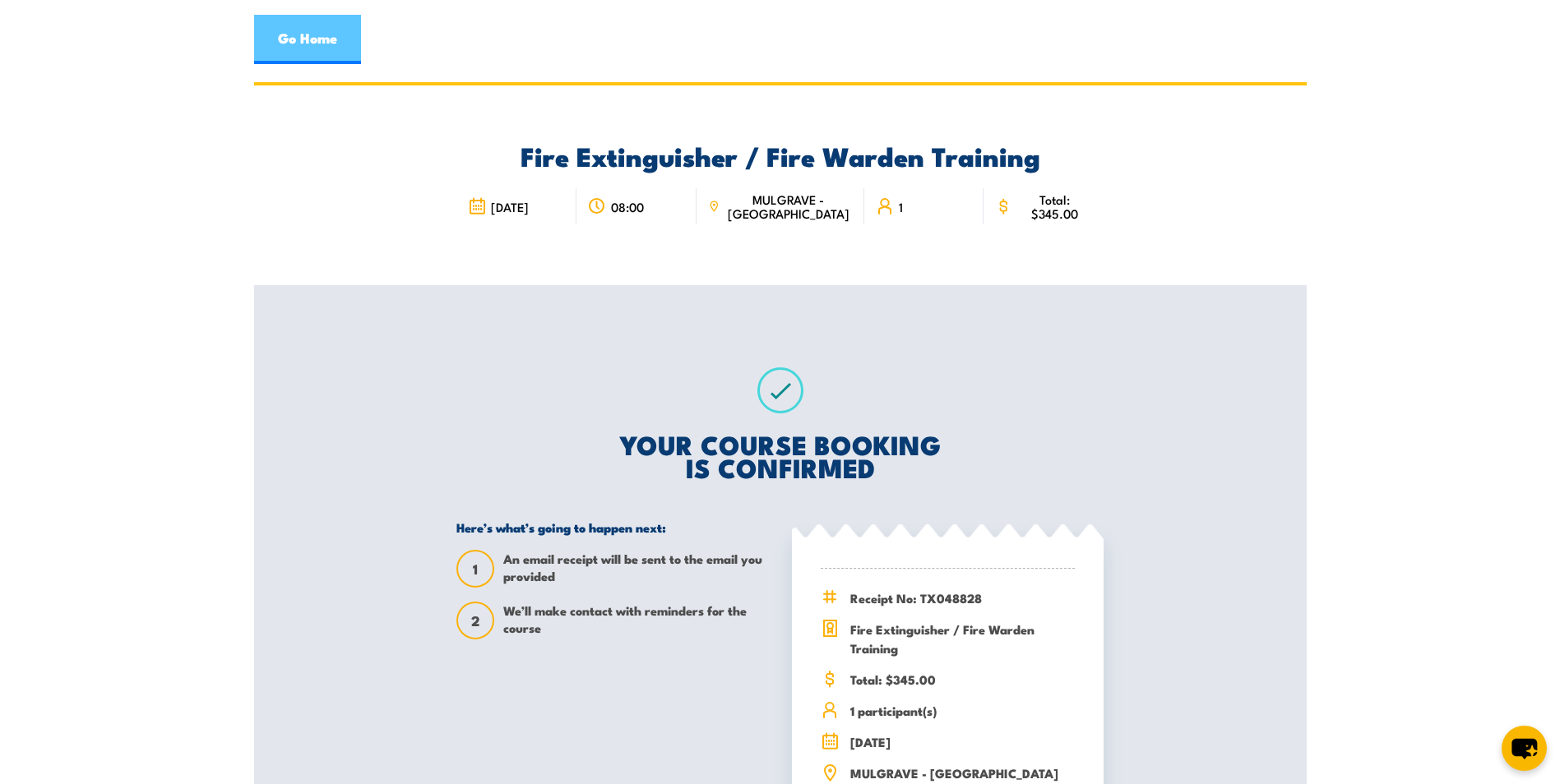
click at [341, 31] on link "Go Home" at bounding box center [308, 39] width 107 height 50
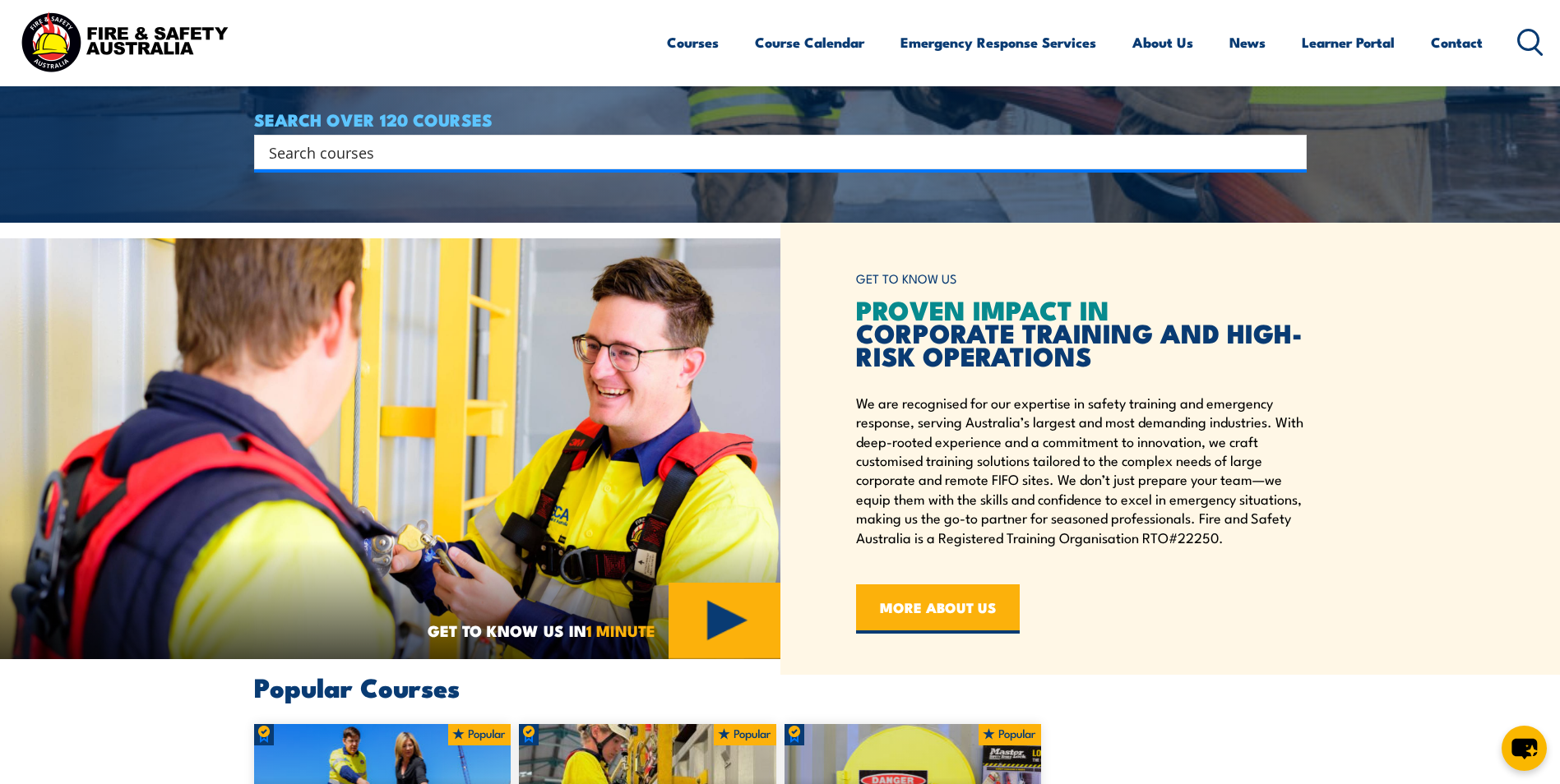
scroll to position [740, 0]
